Goal: Task Accomplishment & Management: Use online tool/utility

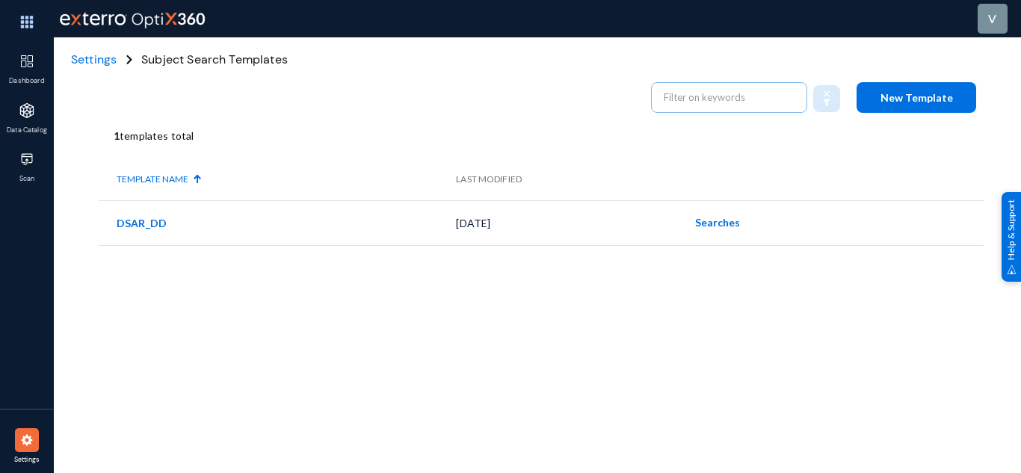
click at [895, 94] on span "New Template" at bounding box center [916, 97] width 72 height 13
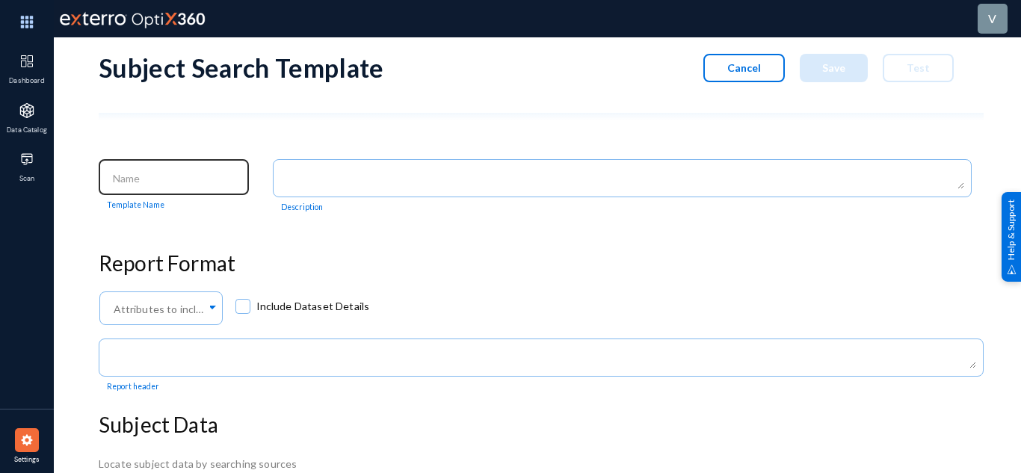
click at [197, 191] on div at bounding box center [174, 175] width 135 height 39
type input "Template-10-10"
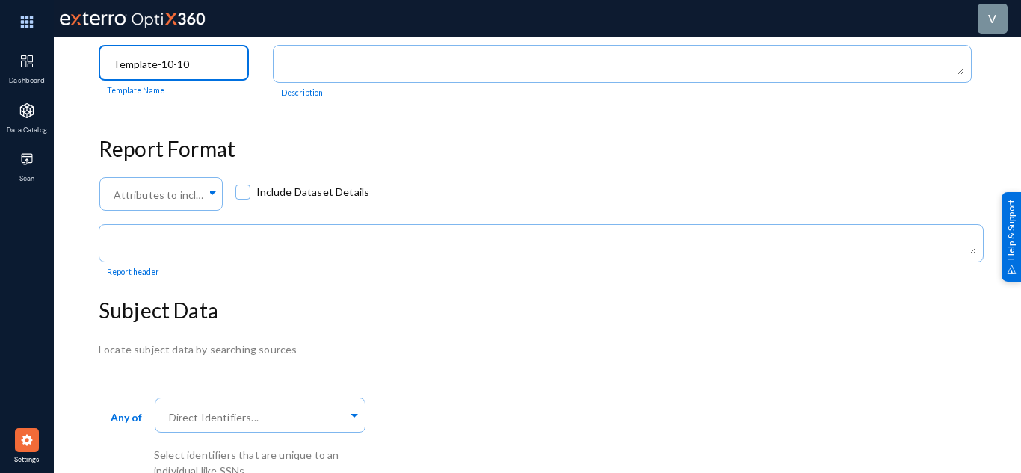
scroll to position [125, 0]
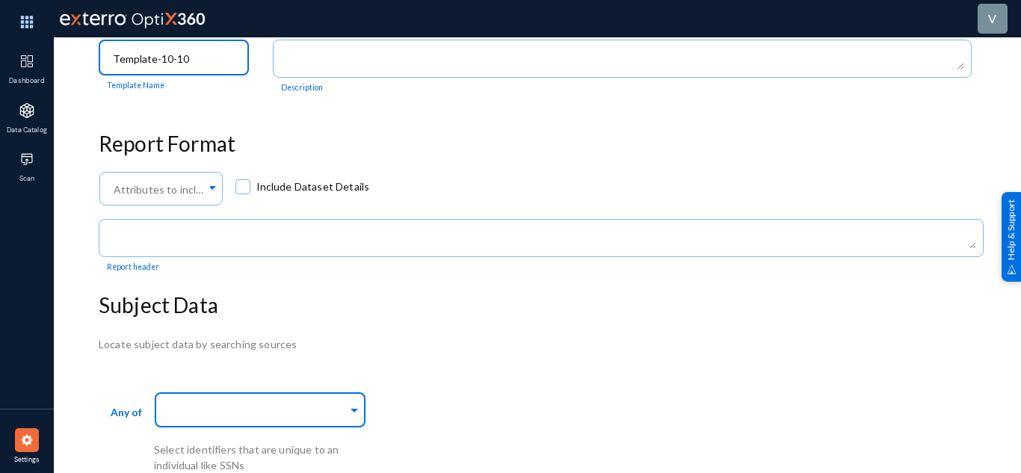
click at [238, 414] on div at bounding box center [257, 410] width 182 height 25
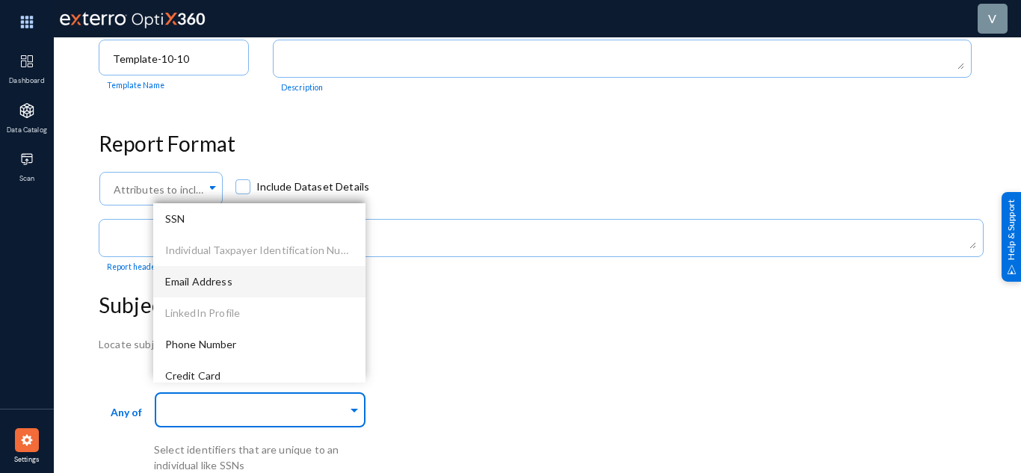
click at [236, 275] on div "Email Address" at bounding box center [259, 281] width 212 height 31
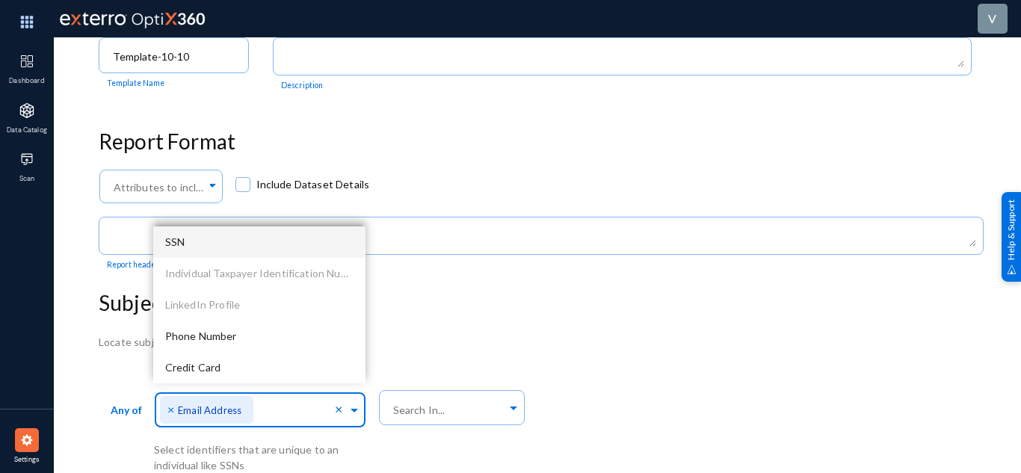
click at [462, 312] on h3 "Subject Data" at bounding box center [541, 303] width 885 height 25
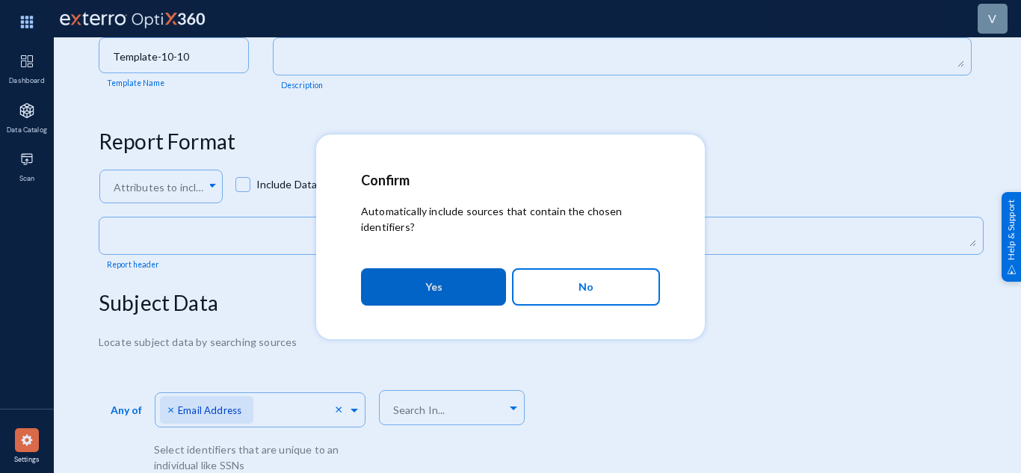
click at [457, 295] on button "Yes" at bounding box center [433, 286] width 145 height 37
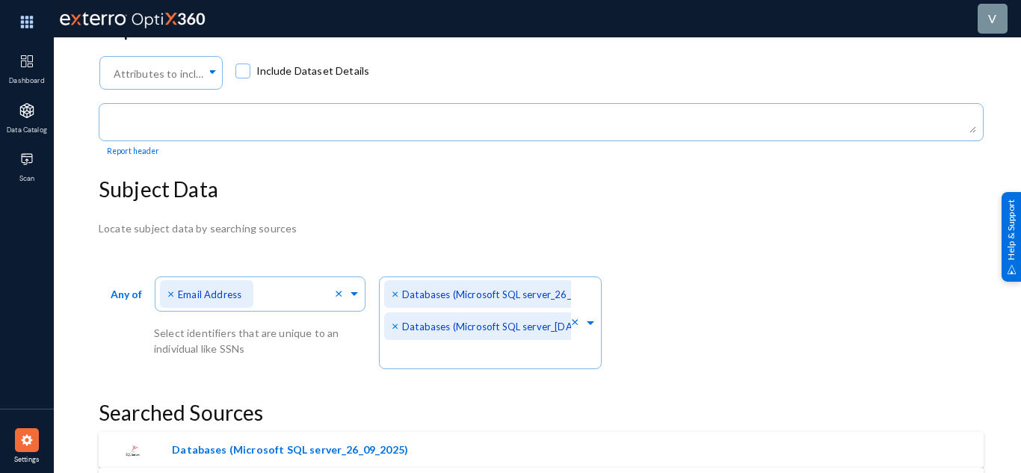
scroll to position [271, 0]
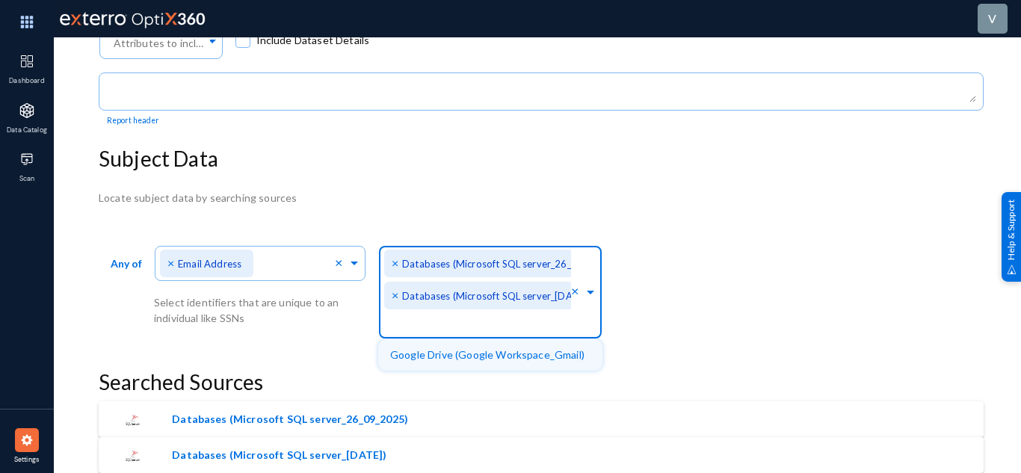
click at [499, 285] on div "× Databases (Microsoft SQL server_20-08-25)" at bounding box center [492, 296] width 217 height 28
click at [392, 292] on span "×" at bounding box center [397, 295] width 10 height 14
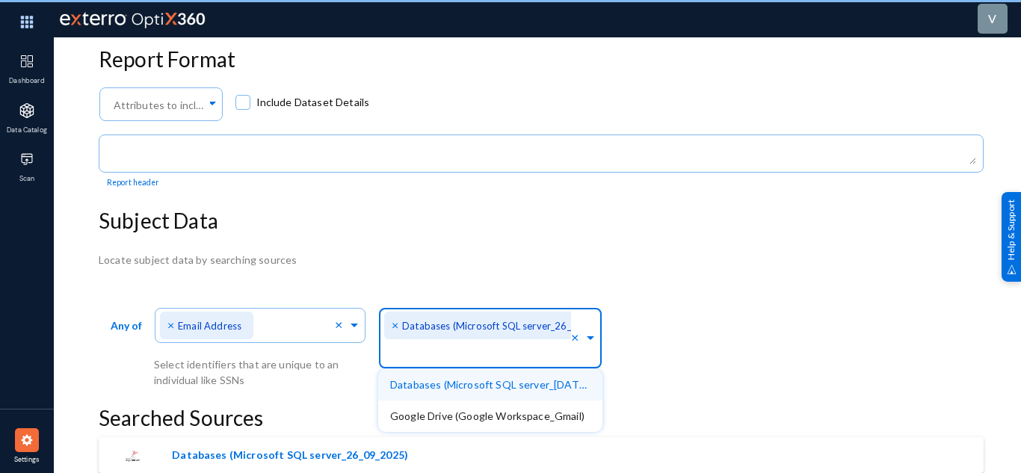
click at [431, 264] on div "Locate subject data by searching sources Any of Direct Identifiers... × Email A…" at bounding box center [541, 362] width 885 height 221
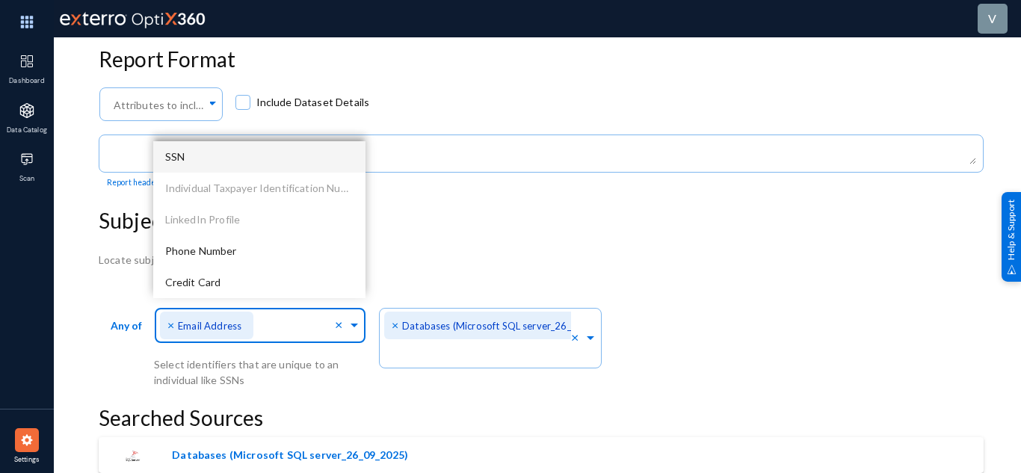
click at [258, 315] on div at bounding box center [296, 327] width 77 height 25
click at [212, 145] on div "SSN" at bounding box center [259, 156] width 212 height 31
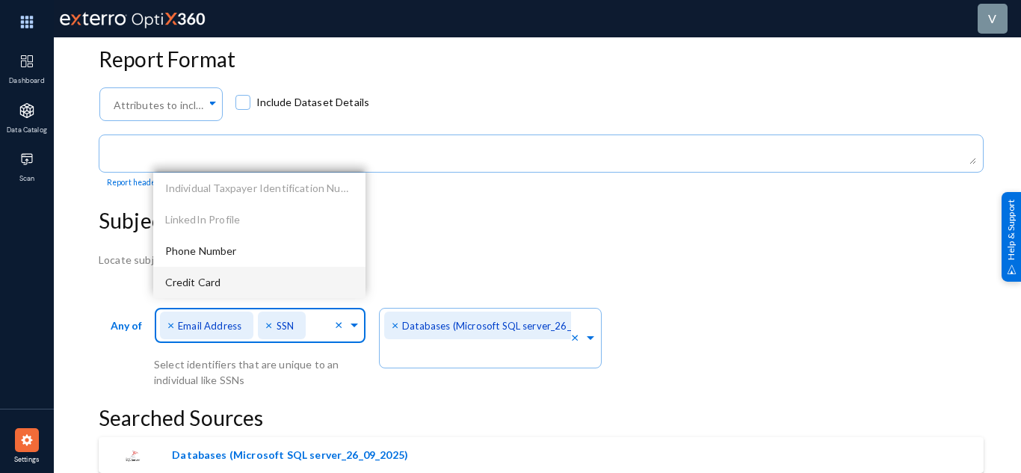
click at [169, 321] on span "×" at bounding box center [172, 325] width 10 height 14
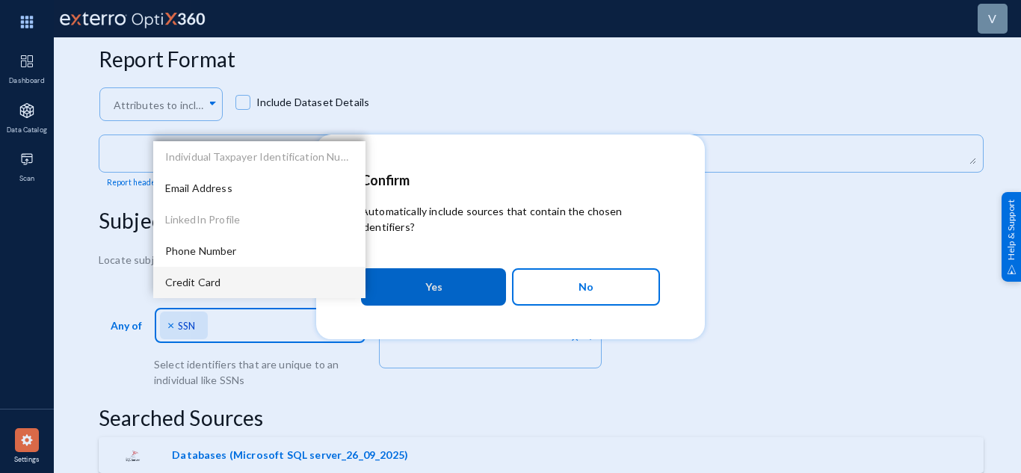
click at [458, 285] on div "Confirm Automatically include sources that contain the chosen identifiers? Yes …" at bounding box center [510, 236] width 1021 height 473
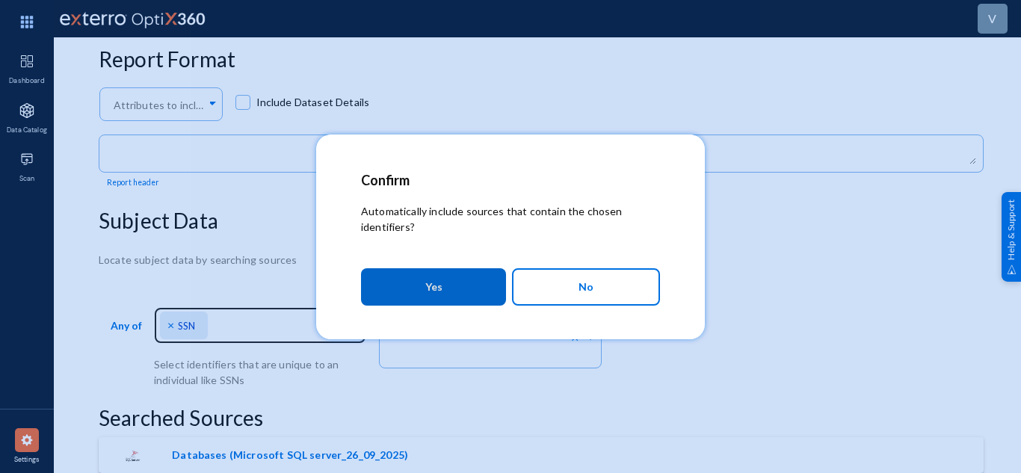
click at [457, 283] on button "Yes" at bounding box center [433, 286] width 145 height 37
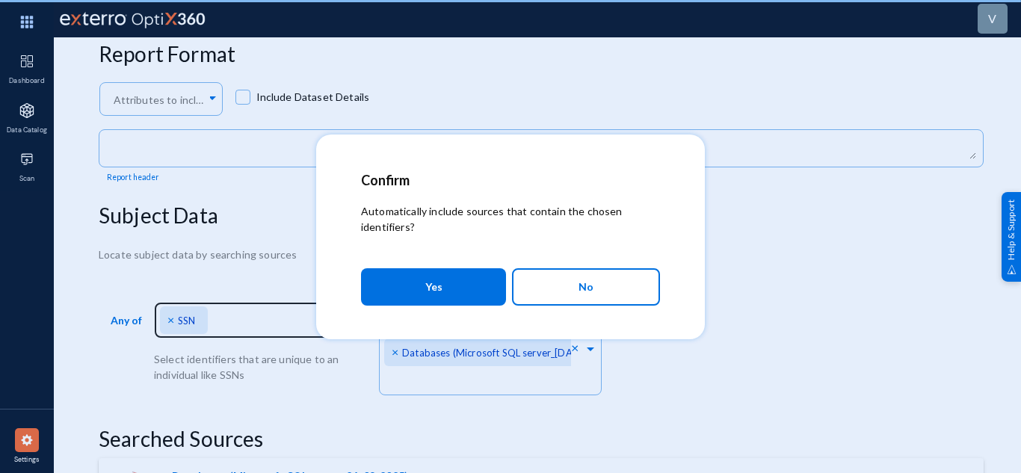
click at [826, 283] on div at bounding box center [510, 236] width 1021 height 473
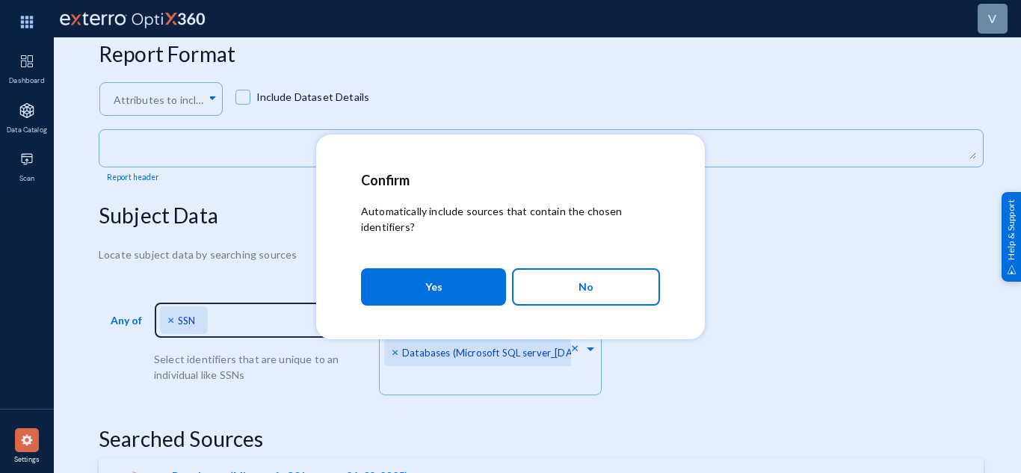
click at [591, 294] on span "No" at bounding box center [585, 286] width 15 height 25
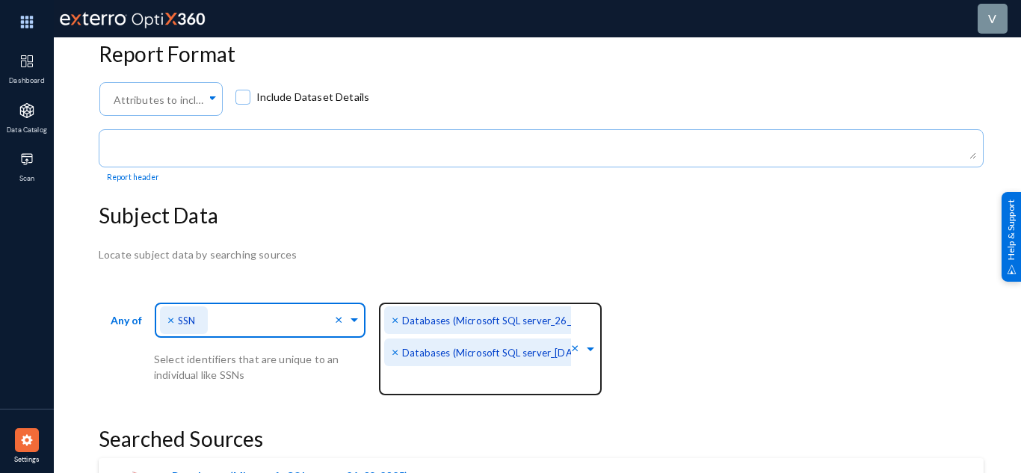
click at [393, 354] on span "×" at bounding box center [397, 352] width 10 height 14
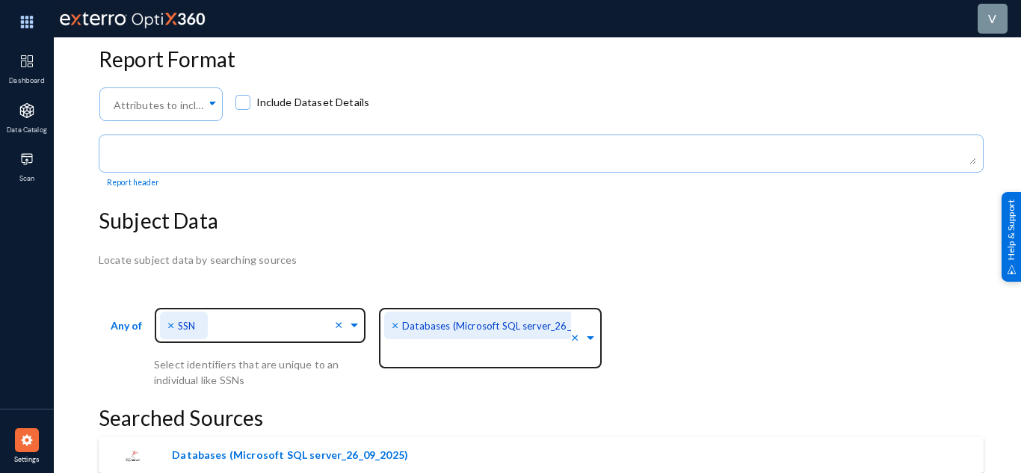
click at [740, 315] on div "Any of Direct Identifiers... × SSN × Select identifiers that are unique to an i…" at bounding box center [541, 345] width 885 height 84
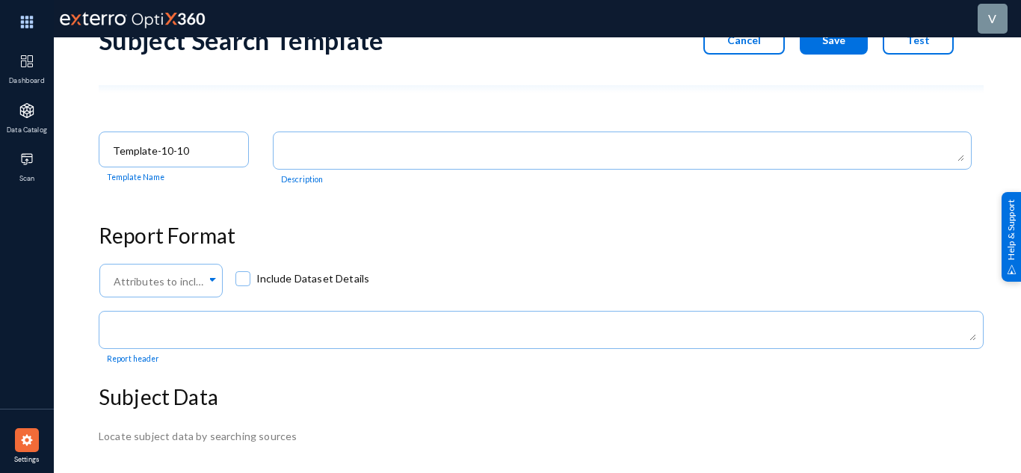
scroll to position [0, 0]
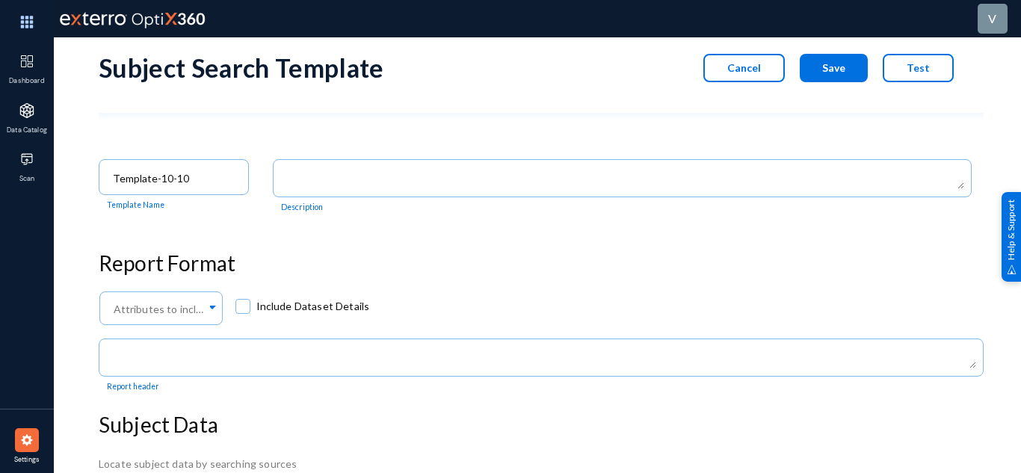
click at [904, 65] on button "Test" at bounding box center [918, 68] width 71 height 28
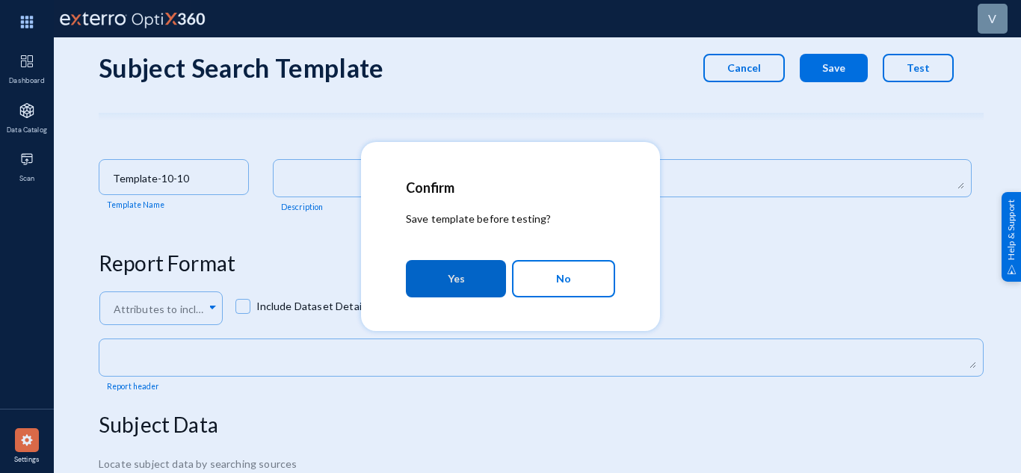
click at [457, 280] on span "Yes" at bounding box center [456, 278] width 17 height 27
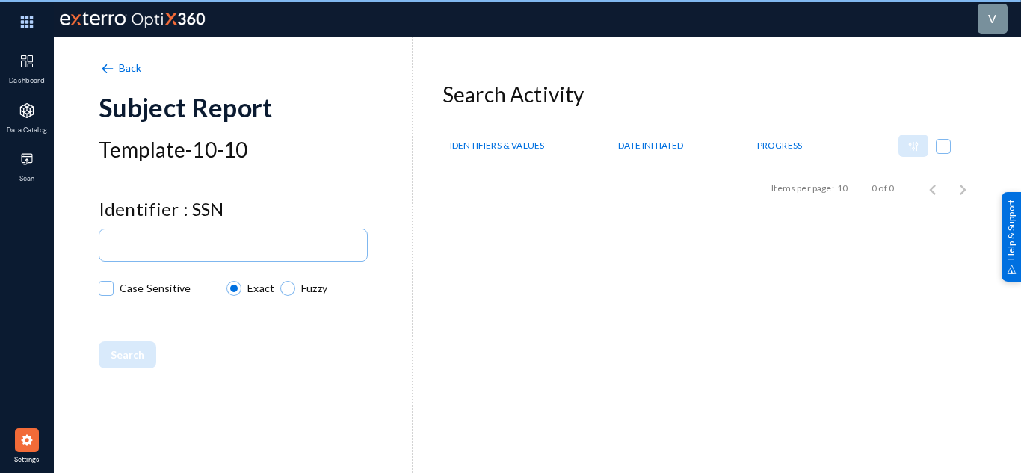
checkbox input "true"
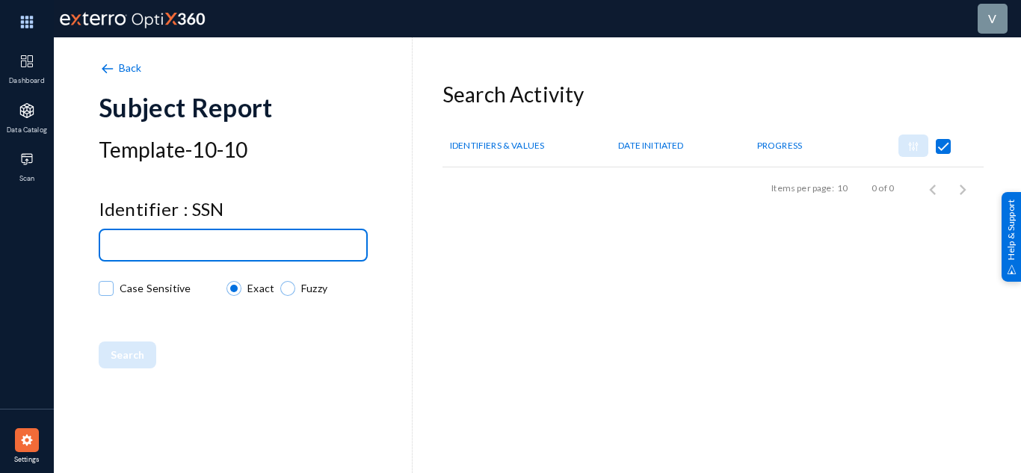
click at [157, 247] on input at bounding box center [236, 246] width 250 height 11
paste input "524-12-9046"
type input "524-12-9046"
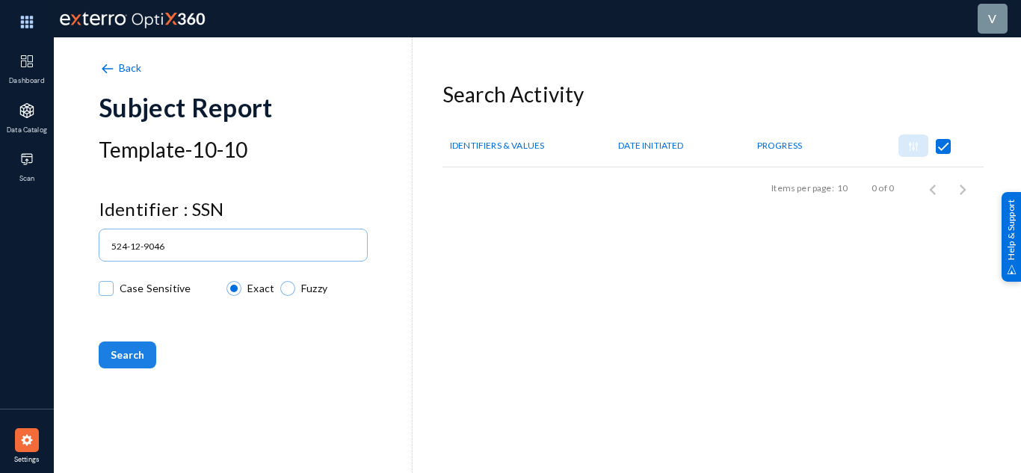
click at [120, 348] on span "Search" at bounding box center [128, 354] width 34 height 13
checkbox input "false"
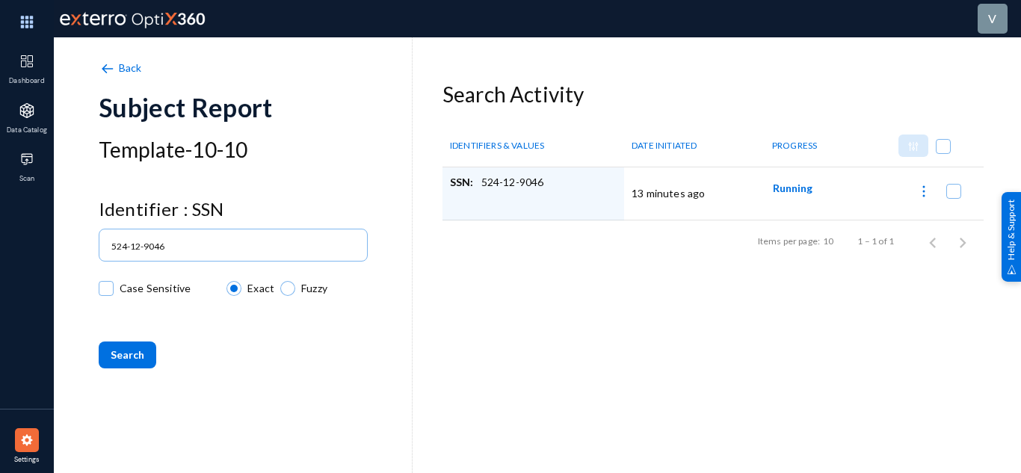
click at [118, 62] on link "Back" at bounding box center [122, 67] width 47 height 13
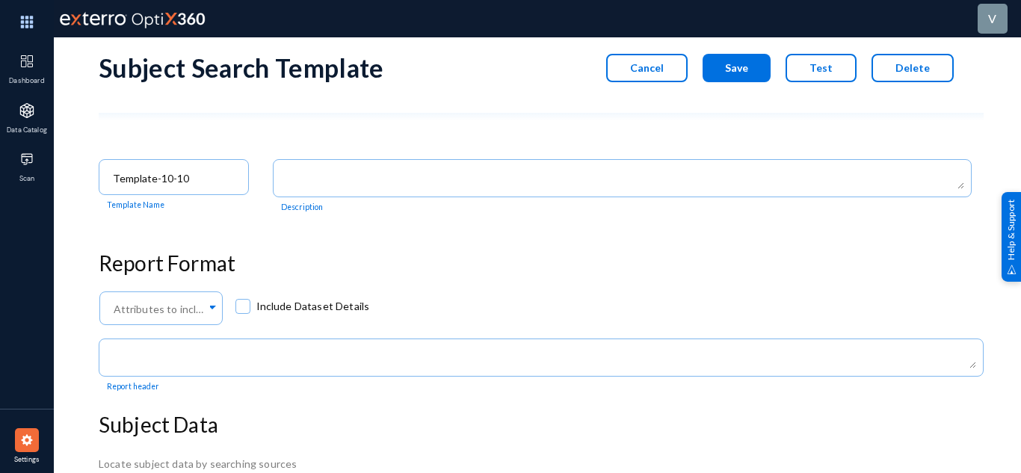
click at [673, 63] on button "Cancel" at bounding box center [646, 68] width 81 height 28
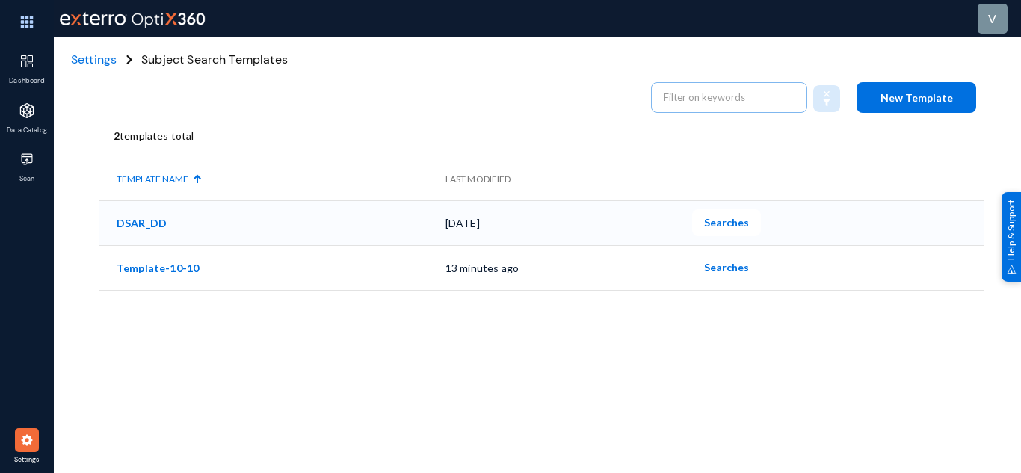
click at [738, 220] on span "Searches" at bounding box center [726, 222] width 45 height 13
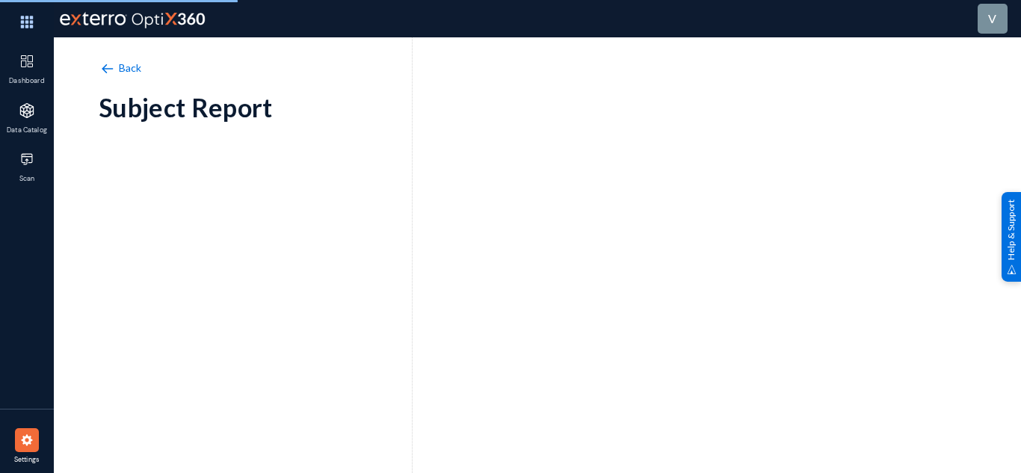
click at [117, 67] on link "Back" at bounding box center [122, 67] width 47 height 13
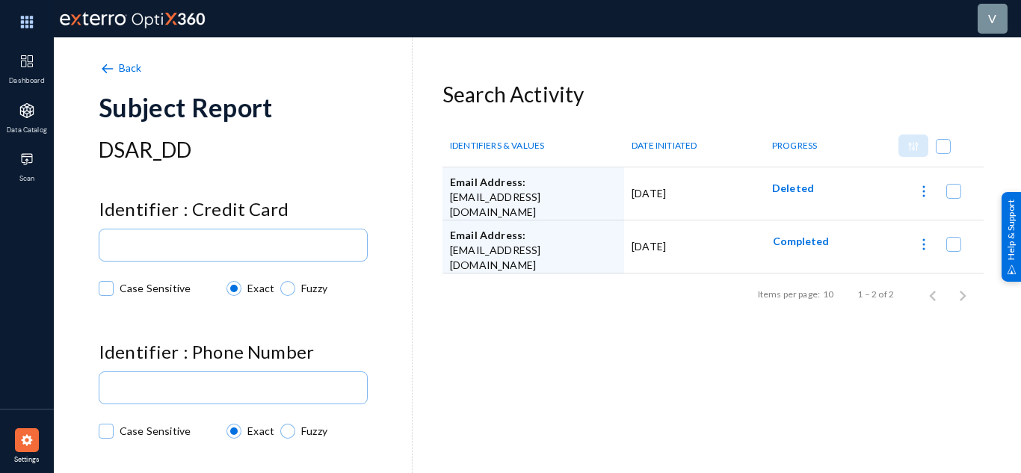
click at [108, 69] on img at bounding box center [107, 69] width 16 height 16
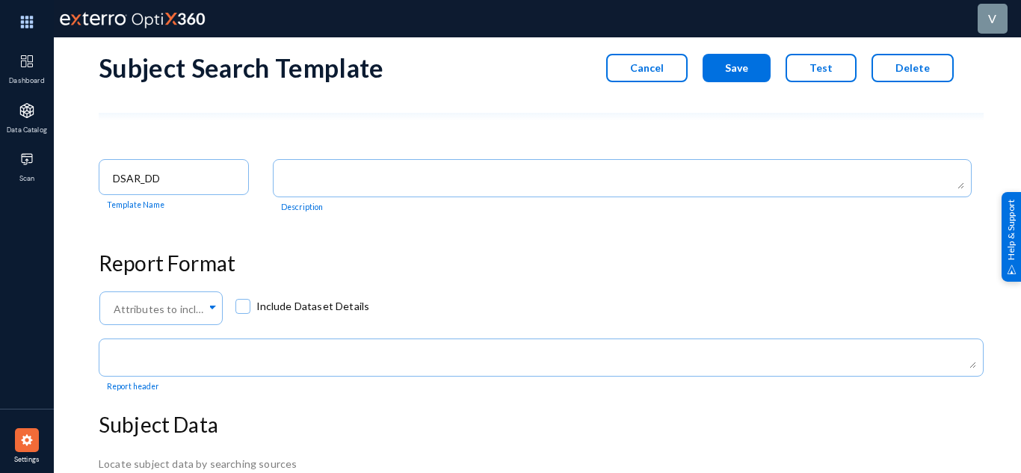
click at [670, 75] on button "Cancel" at bounding box center [646, 68] width 81 height 28
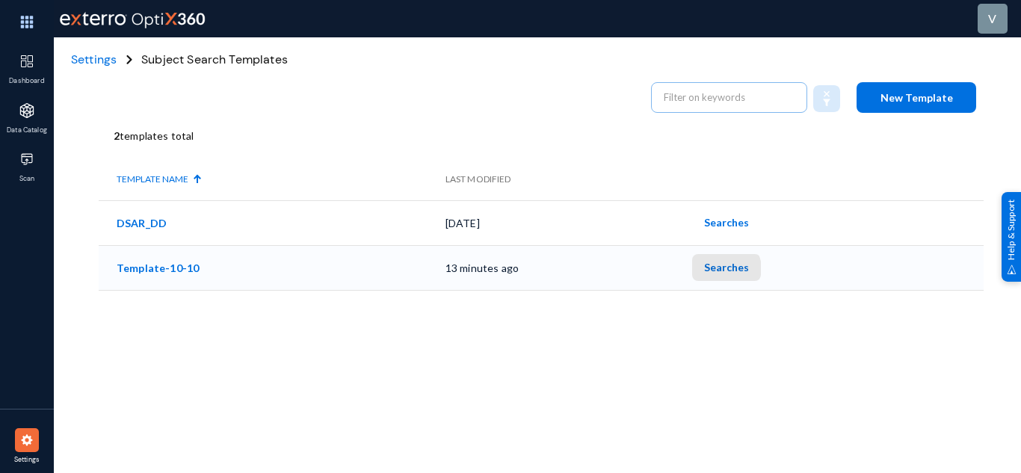
click at [726, 269] on span "Searches" at bounding box center [726, 267] width 45 height 13
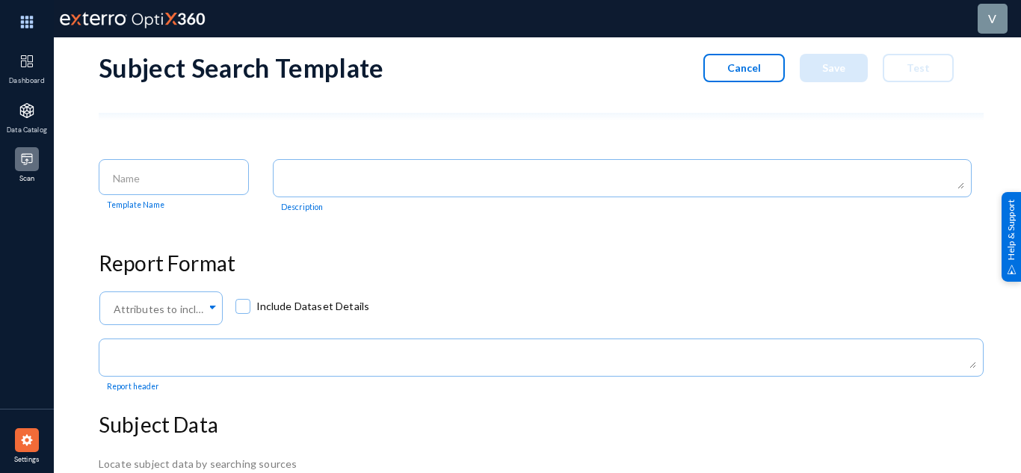
click at [19, 154] on div at bounding box center [27, 159] width 24 height 24
